Goal: Task Accomplishment & Management: Manage account settings

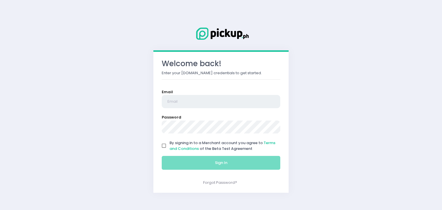
drag, startPoint x: 0, startPoint y: 0, endPoint x: 175, endPoint y: 95, distance: 198.9
click at [175, 95] on input "email" at bounding box center [221, 101] width 119 height 13
type input "shop@pizzeriamaestroph.com"
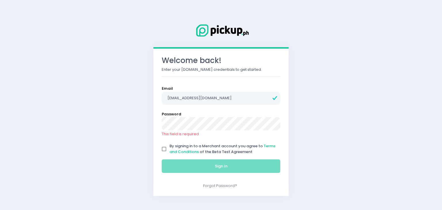
click at [44, 149] on div "Welcome back! Enter your Pickup.ph credentials to get started. Email shop@pizze…" at bounding box center [221, 105] width 442 height 210
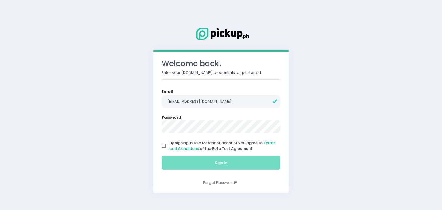
click at [161, 146] on input "By signing in to a Merchant account you agree to Terms and Conditions of the Be…" at bounding box center [164, 145] width 11 height 11
checkbox input "true"
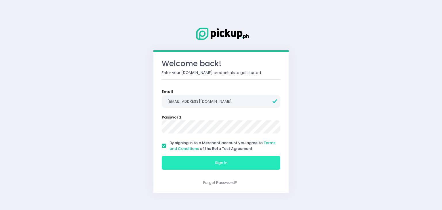
click at [178, 163] on button "Sign In" at bounding box center [221, 163] width 119 height 14
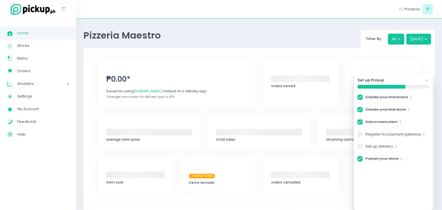
checkbox input "true"
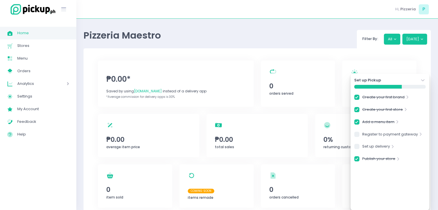
click at [421, 79] on icon "Stockholm-icons / Navigation / Angle-down Created with Sketch." at bounding box center [423, 80] width 6 height 6
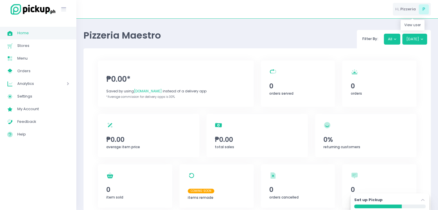
click at [417, 13] on div "Hi, Pizzeria P" at bounding box center [412, 9] width 38 height 13
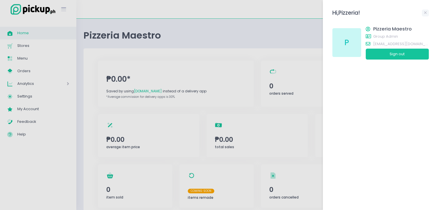
click at [301, 42] on div at bounding box center [219, 105] width 438 height 210
